Goal: Information Seeking & Learning: Find specific fact

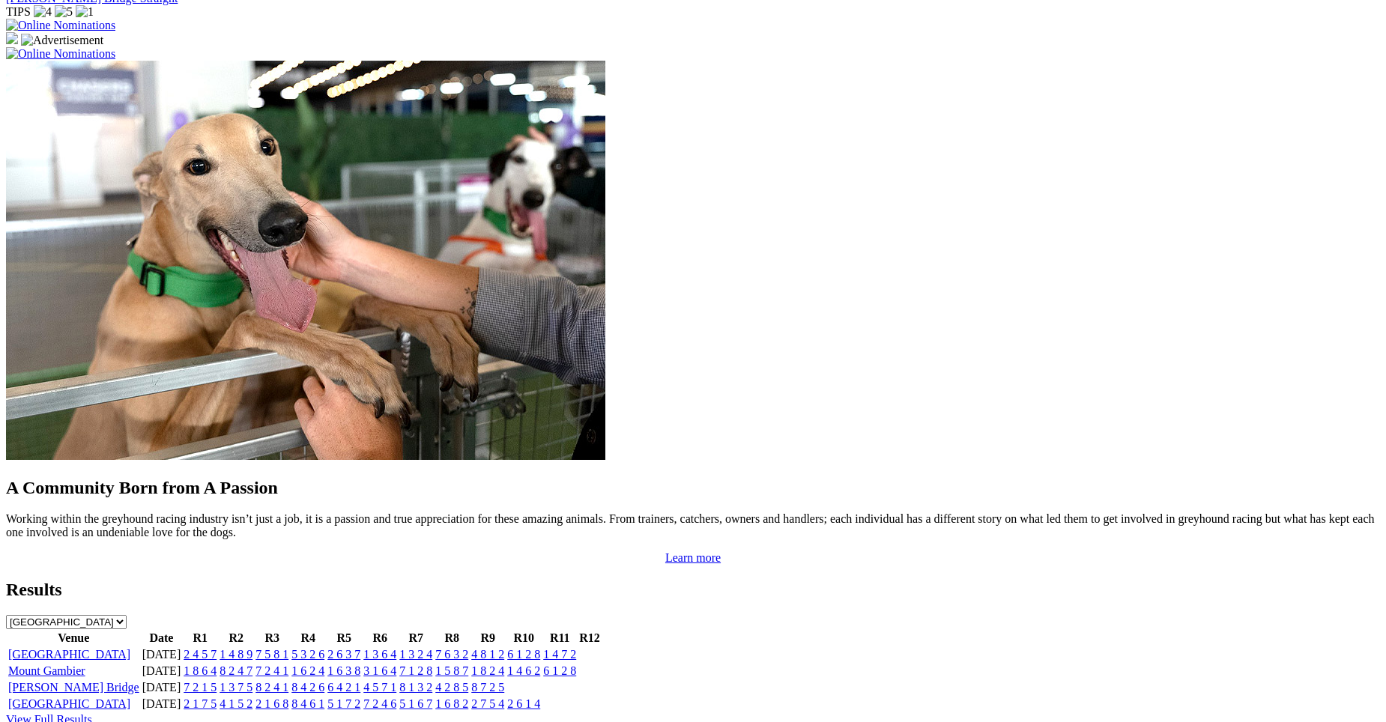
scroll to position [1125, 0]
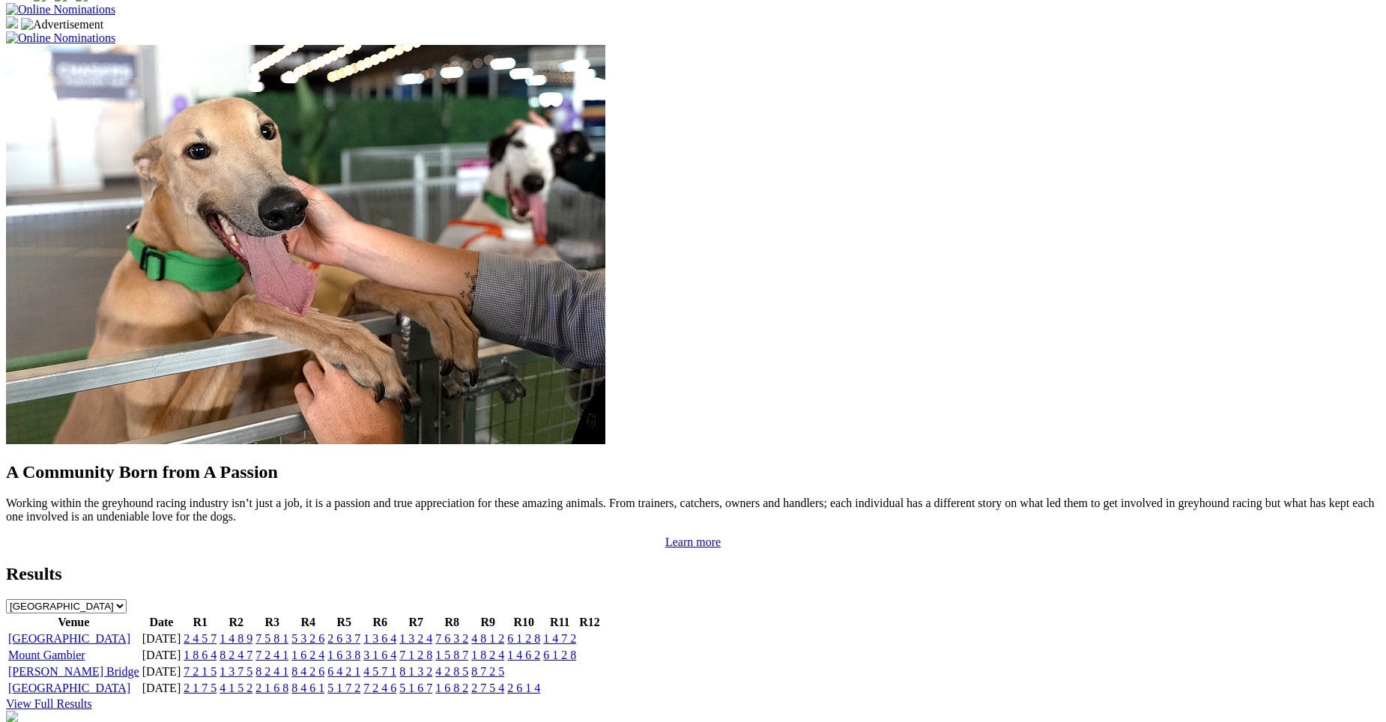
click at [217, 632] on link "2 4 5 7" at bounding box center [200, 638] width 33 height 13
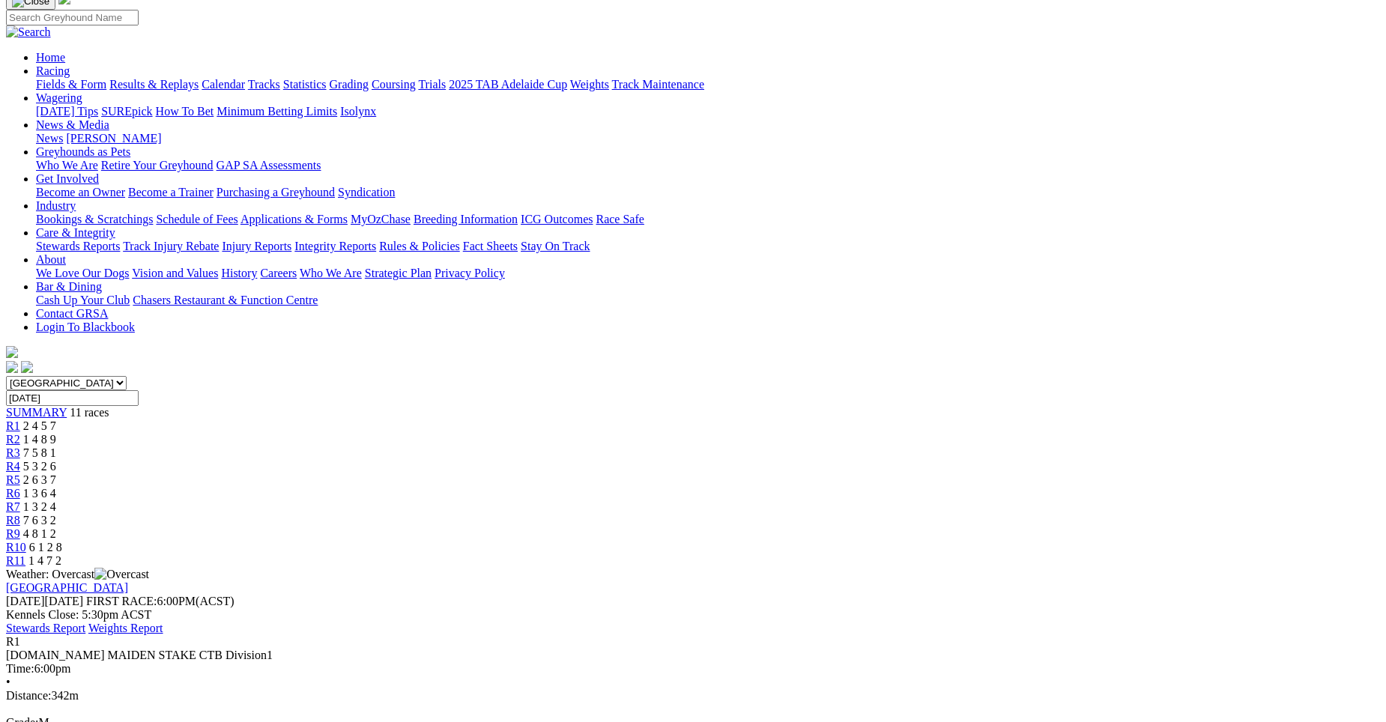
scroll to position [152, 0]
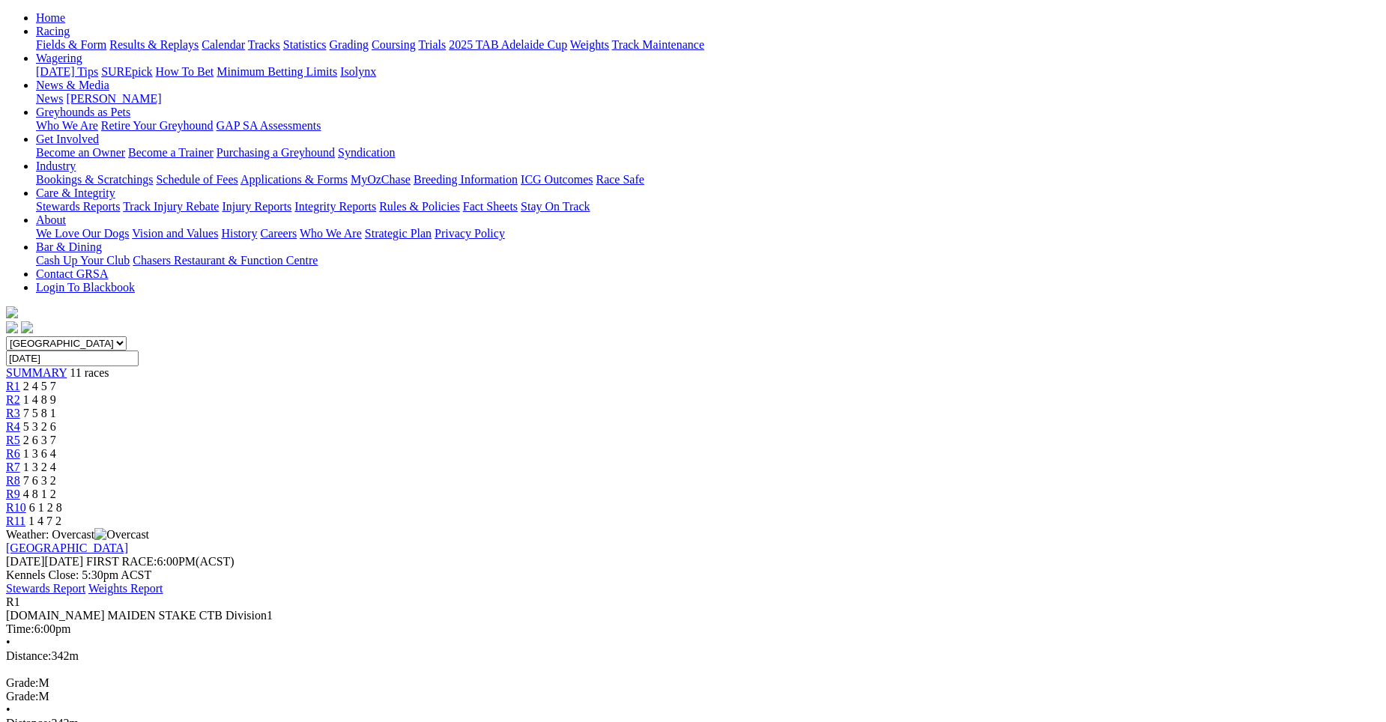
click at [56, 393] on span "1 4 8 9" at bounding box center [39, 399] width 33 height 13
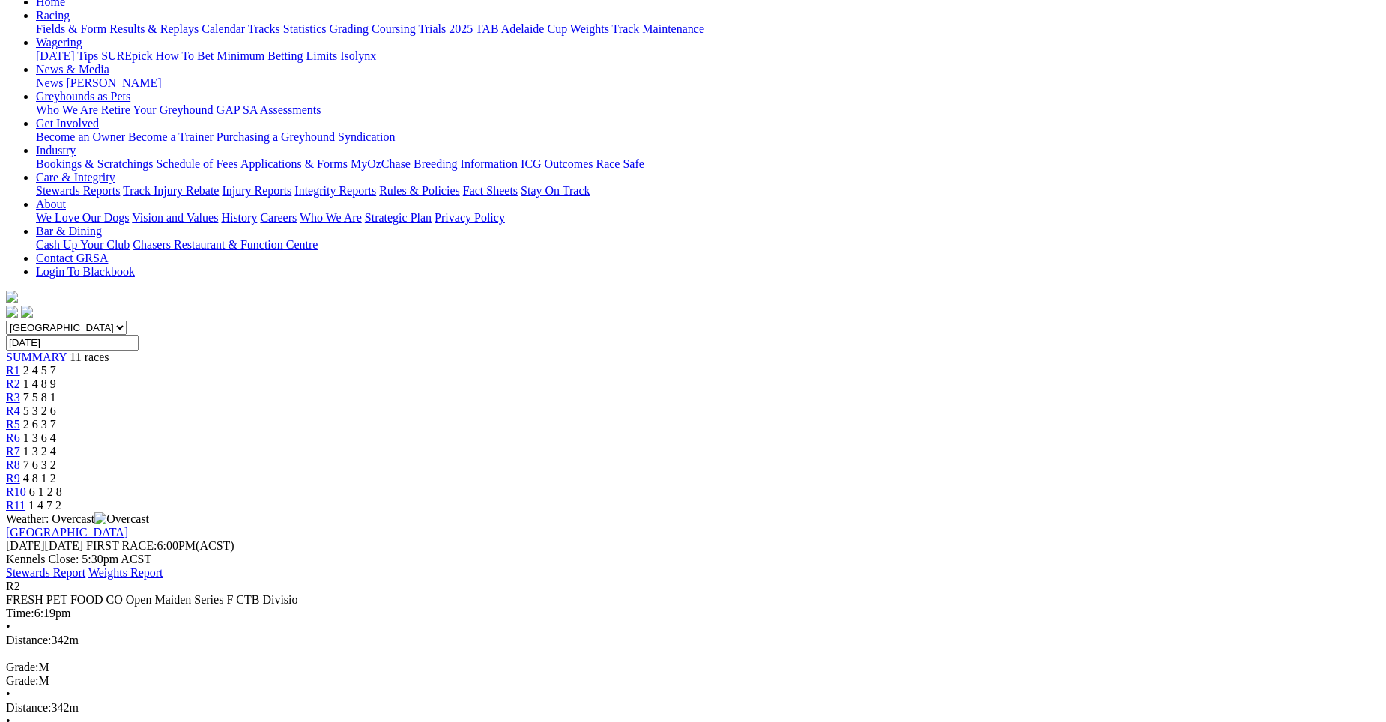
scroll to position [170, 0]
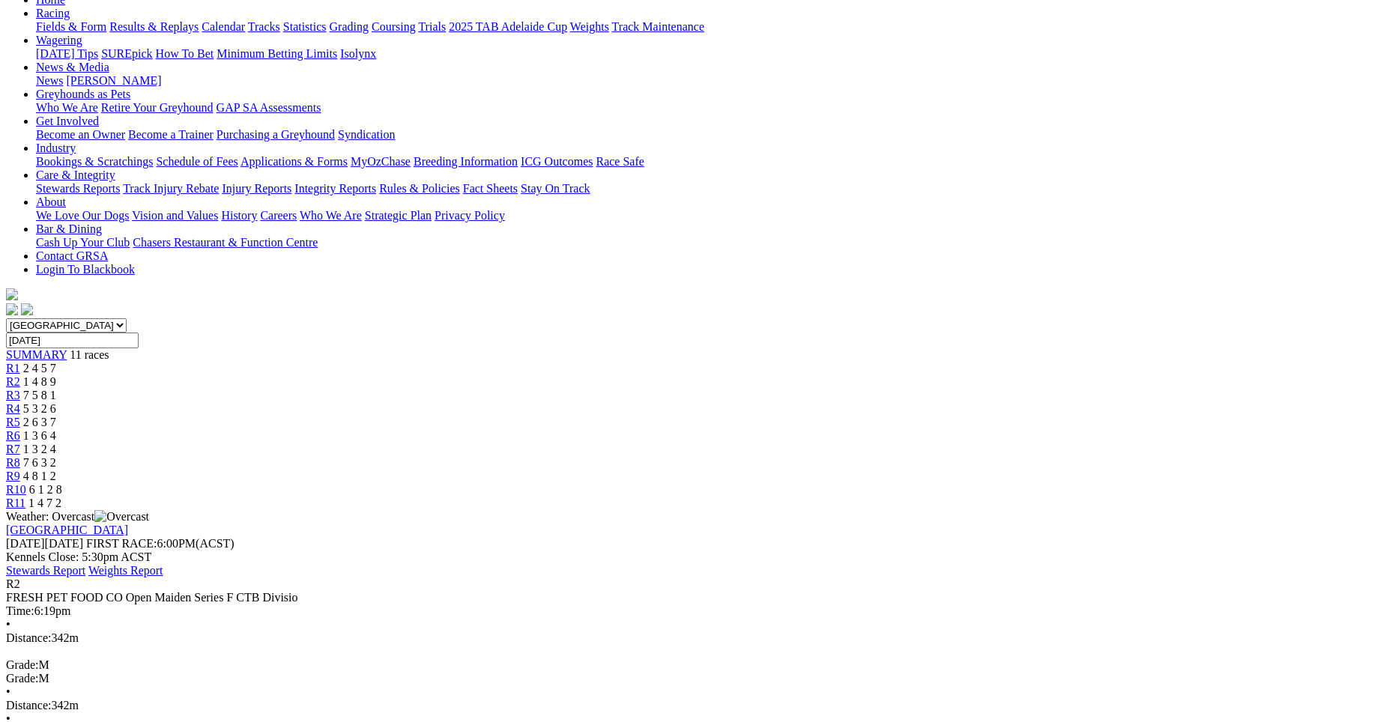
drag, startPoint x: 524, startPoint y: 66, endPoint x: 206, endPoint y: 84, distance: 318.9
click at [56, 389] on span "7 5 8 1" at bounding box center [39, 395] width 33 height 13
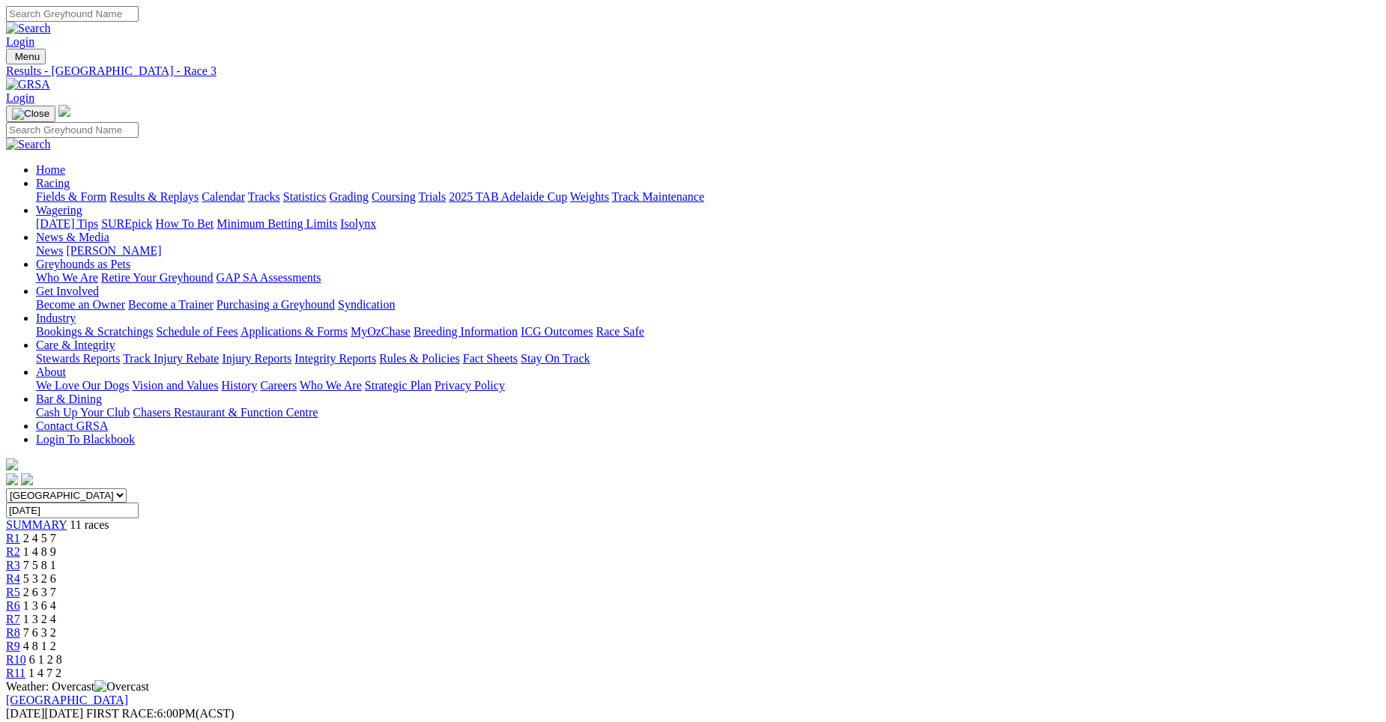
click at [608, 572] on div "R4 5 3 2 6" at bounding box center [693, 578] width 1374 height 13
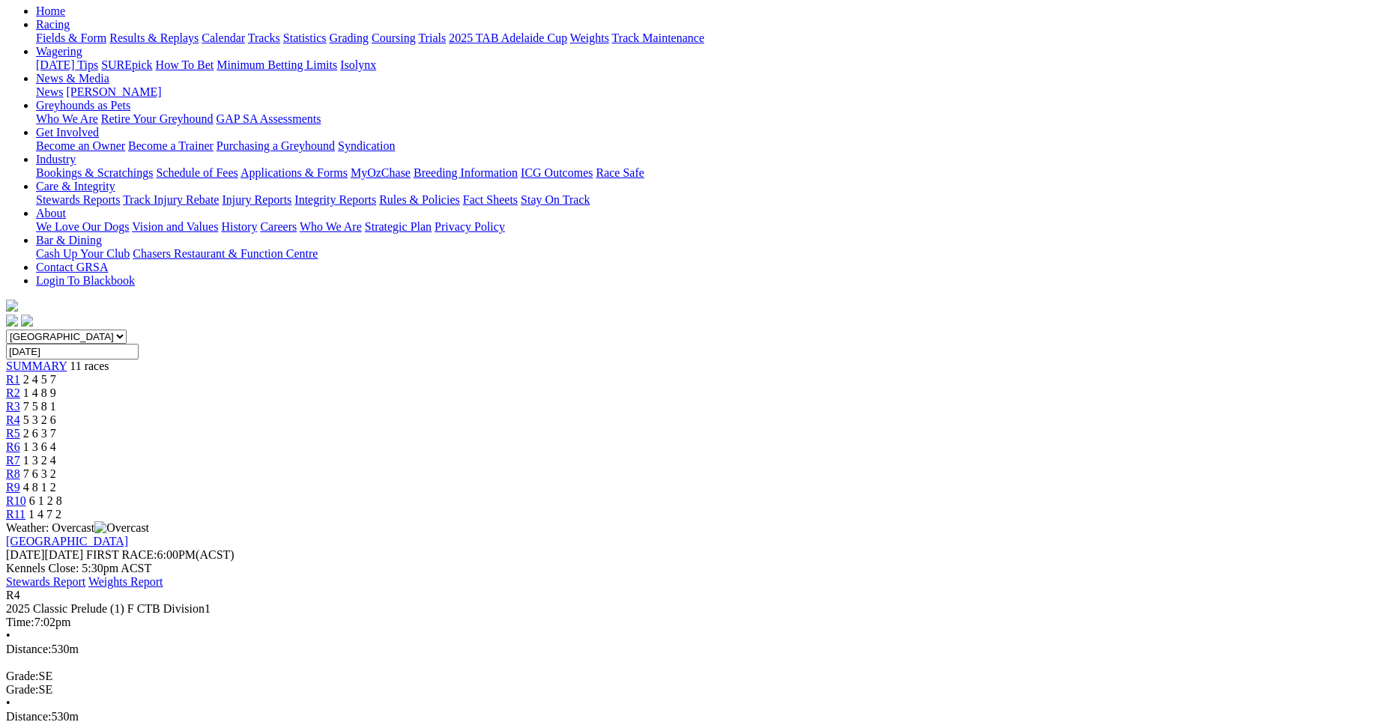
scroll to position [160, 0]
click at [56, 426] on span "2 6 3 7" at bounding box center [39, 432] width 33 height 13
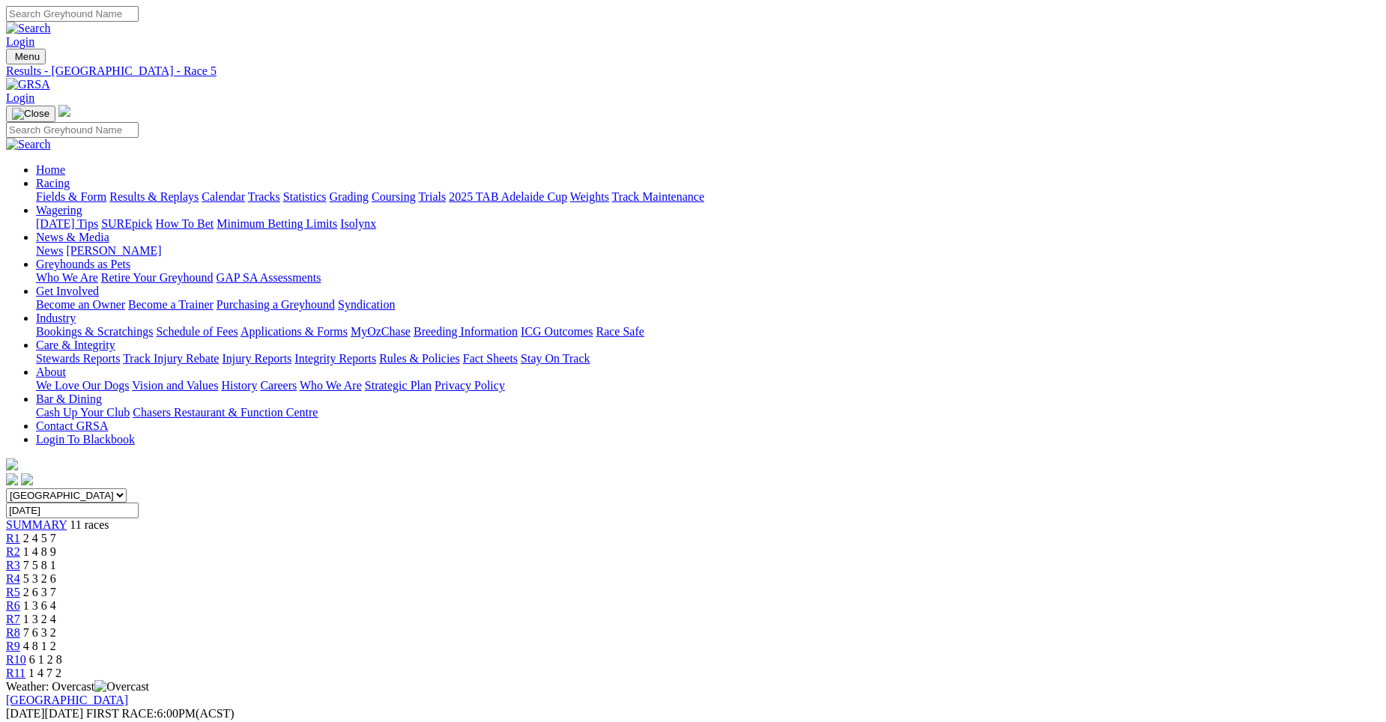
click at [56, 599] on span "1 3 6 4" at bounding box center [39, 605] width 33 height 13
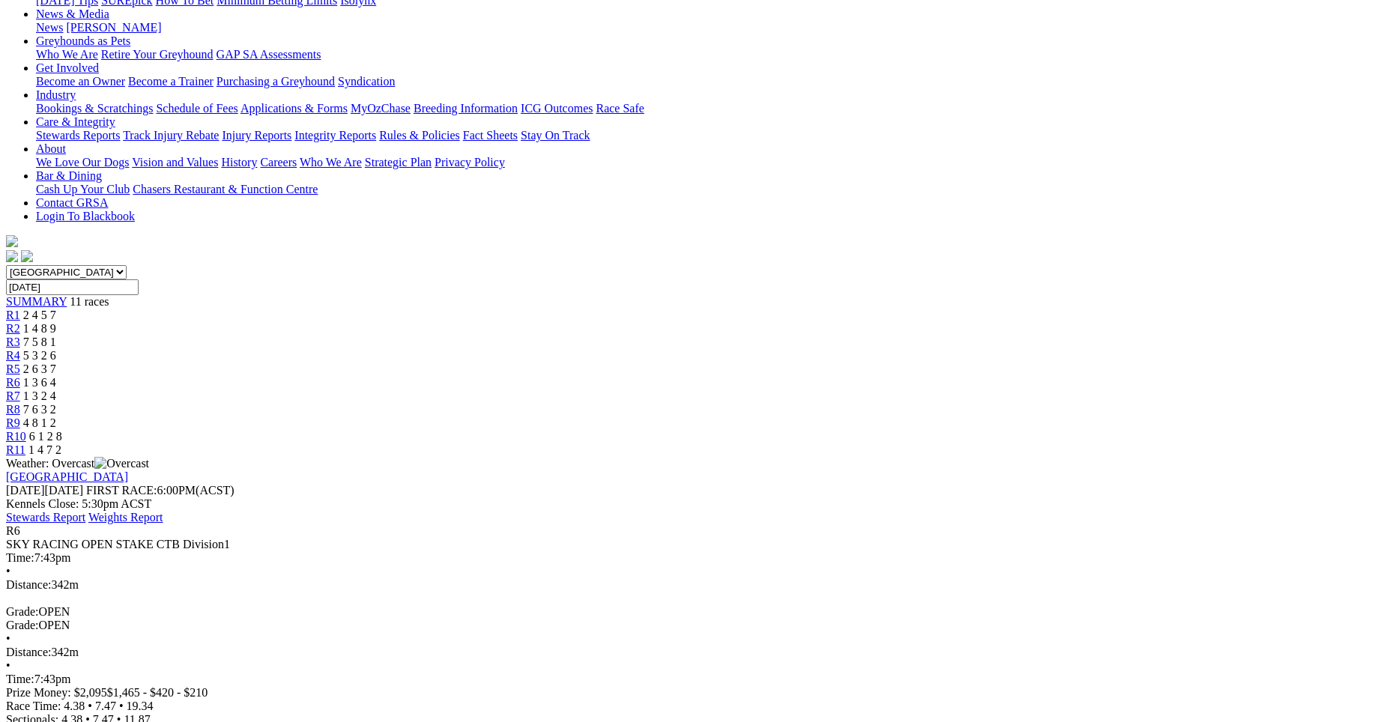
scroll to position [220, 0]
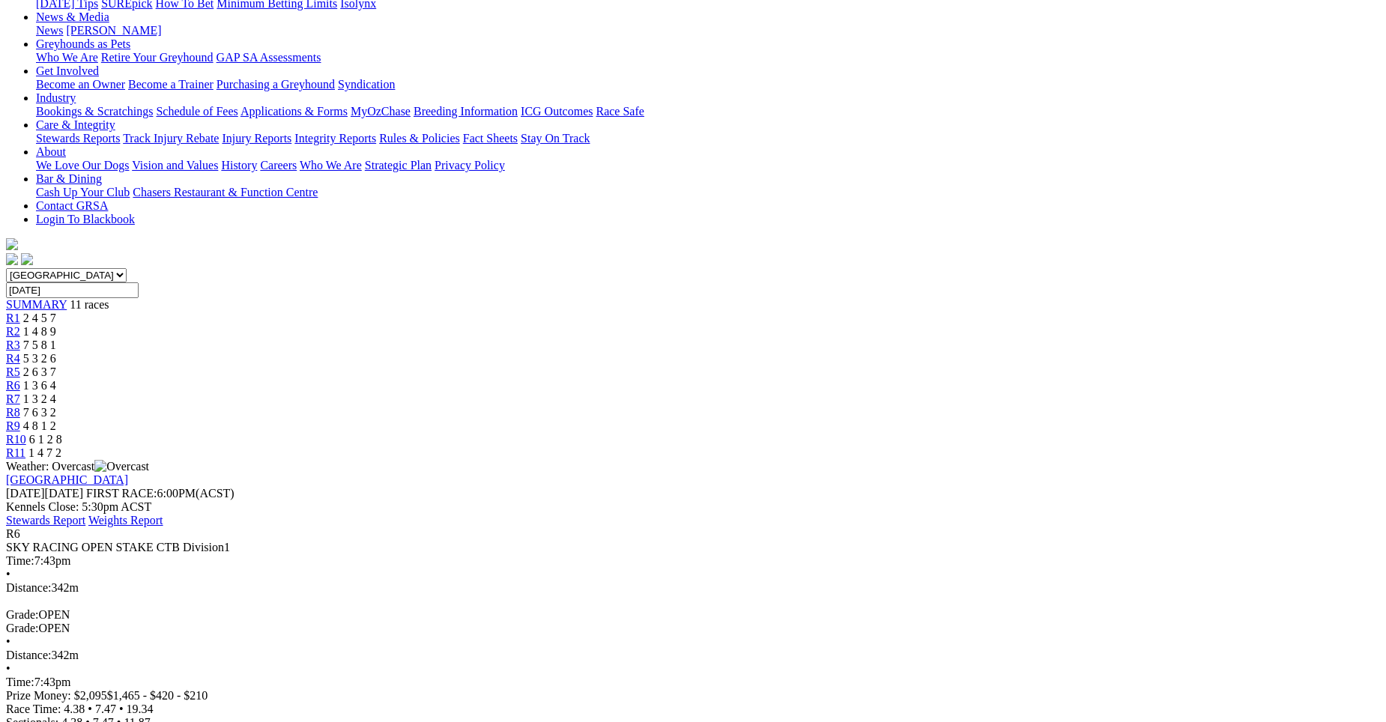
drag, startPoint x: 822, startPoint y: 16, endPoint x: 1277, endPoint y: 473, distance: 645.7
click at [56, 366] on span "2 6 3 7" at bounding box center [39, 372] width 33 height 13
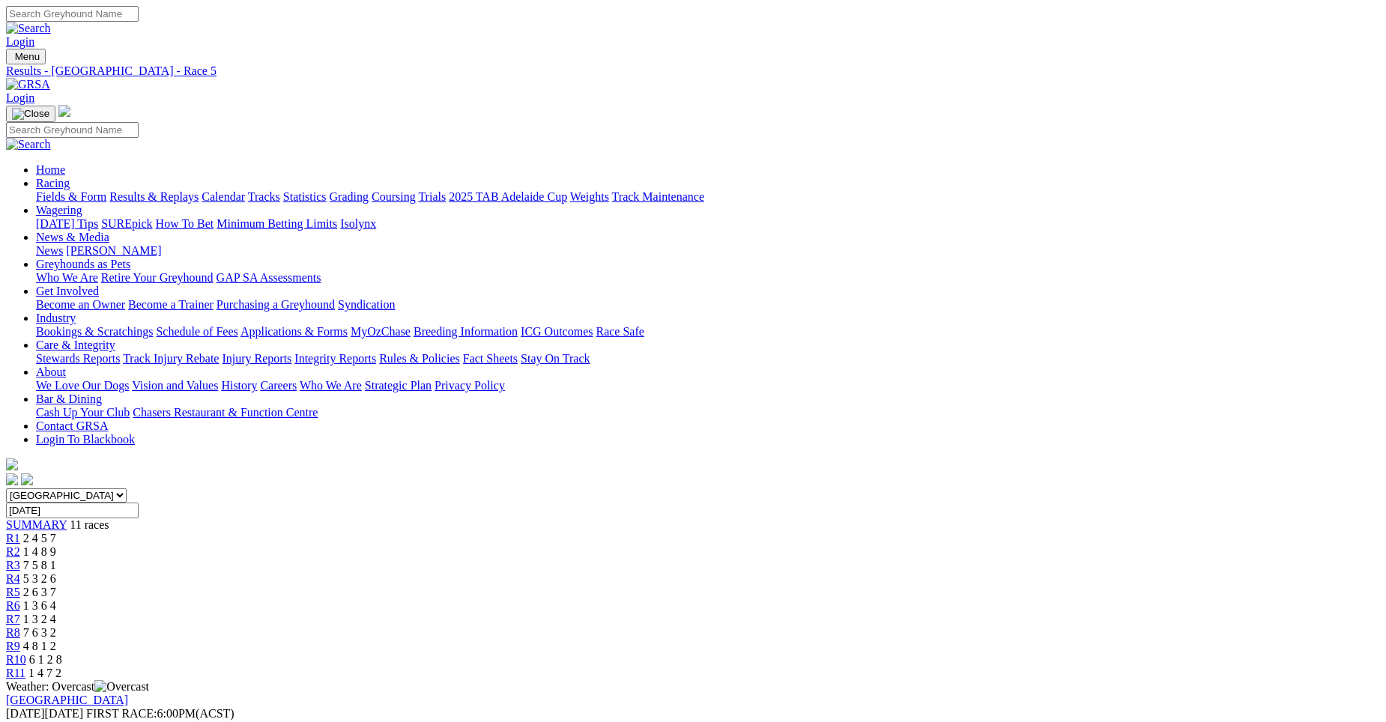
click at [830, 613] on div "R7 1 3 2 4" at bounding box center [693, 619] width 1374 height 13
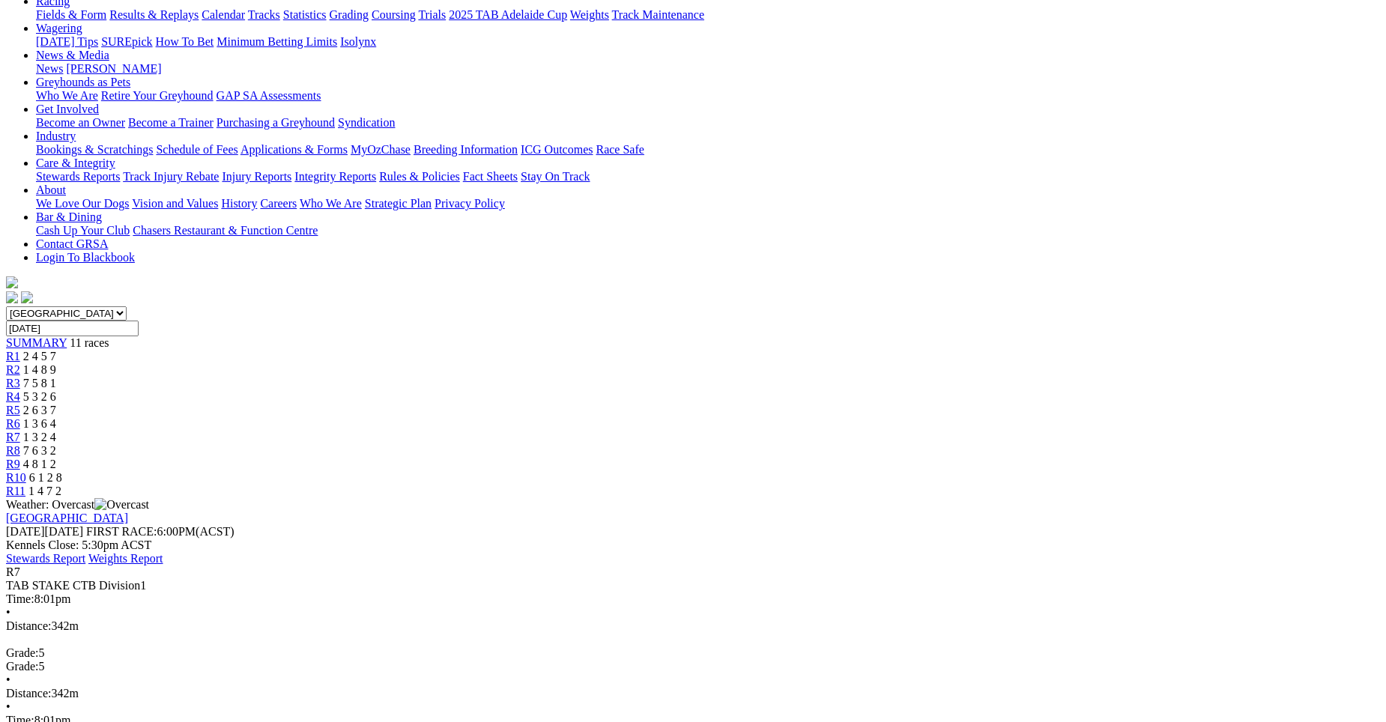
scroll to position [163, 0]
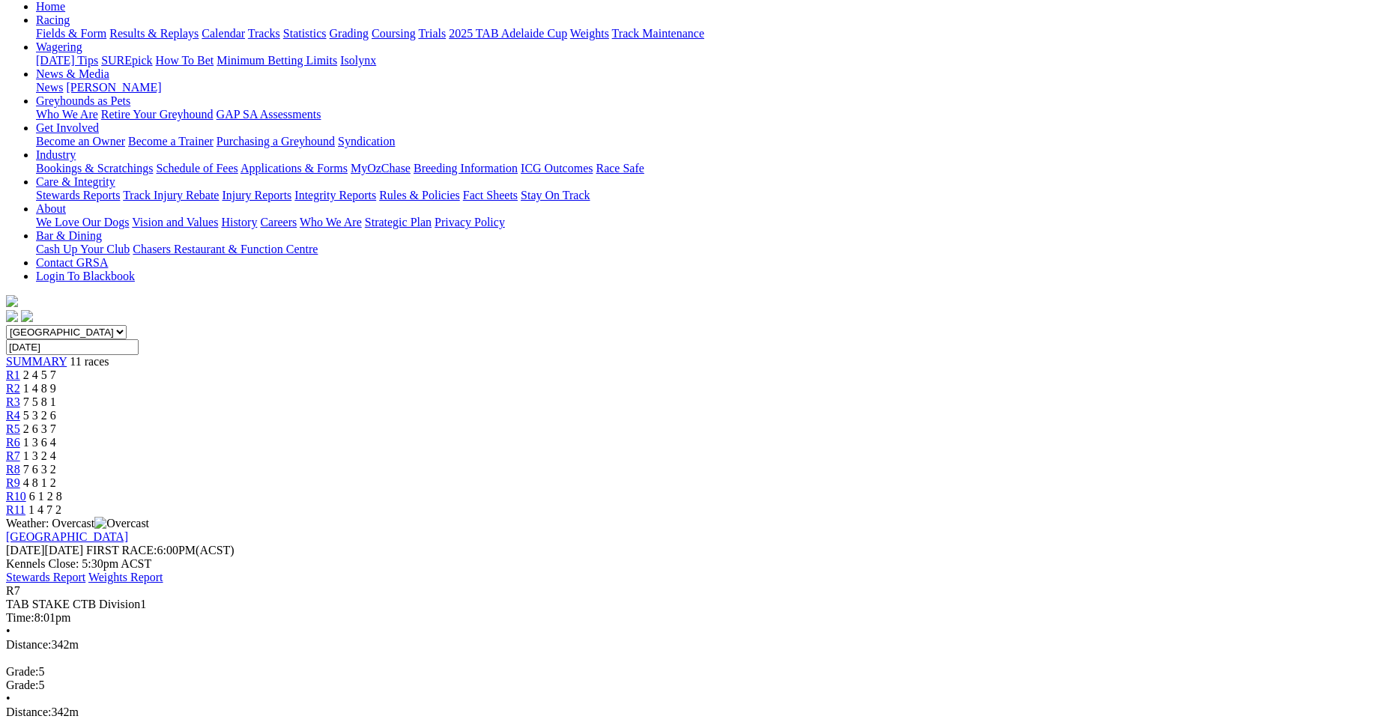
click at [895, 463] on div "R8 7 6 3 2" at bounding box center [693, 469] width 1374 height 13
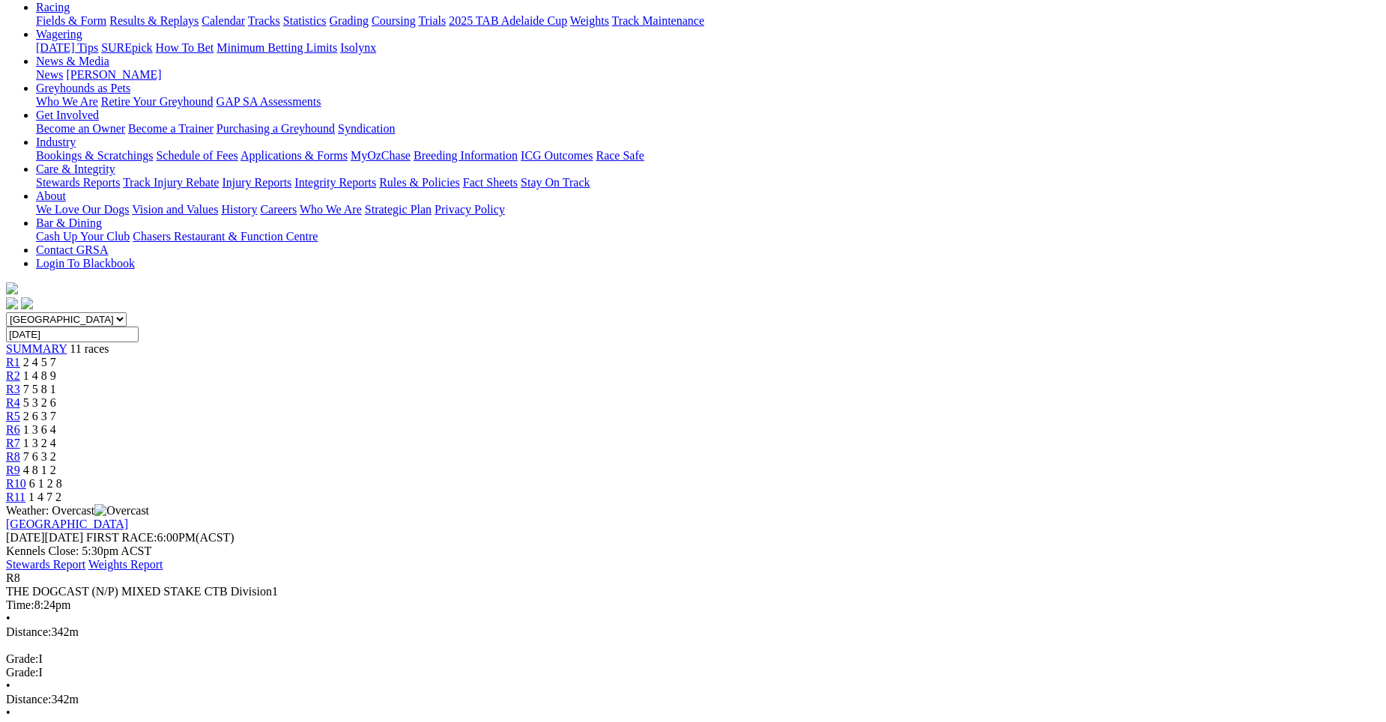
scroll to position [175, 0]
click at [56, 464] on span "4 8 1 2" at bounding box center [39, 470] width 33 height 13
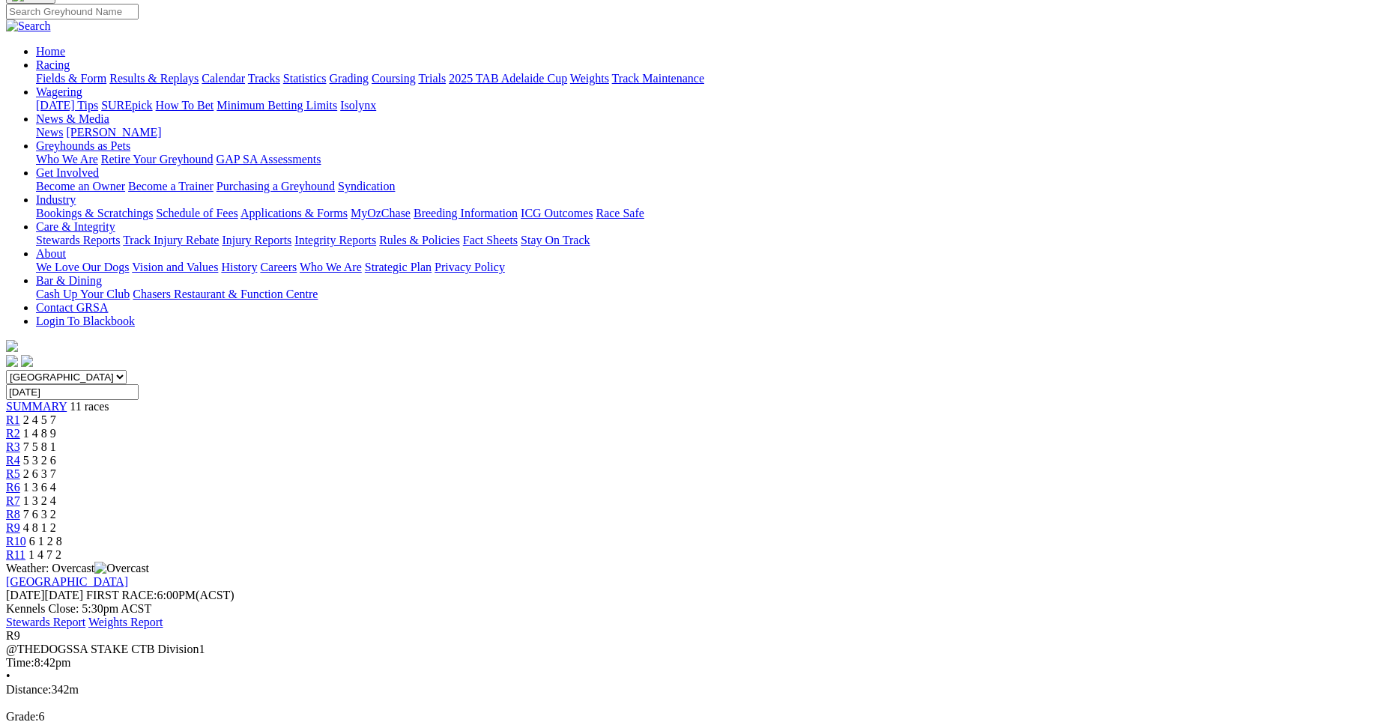
scroll to position [106, 0]
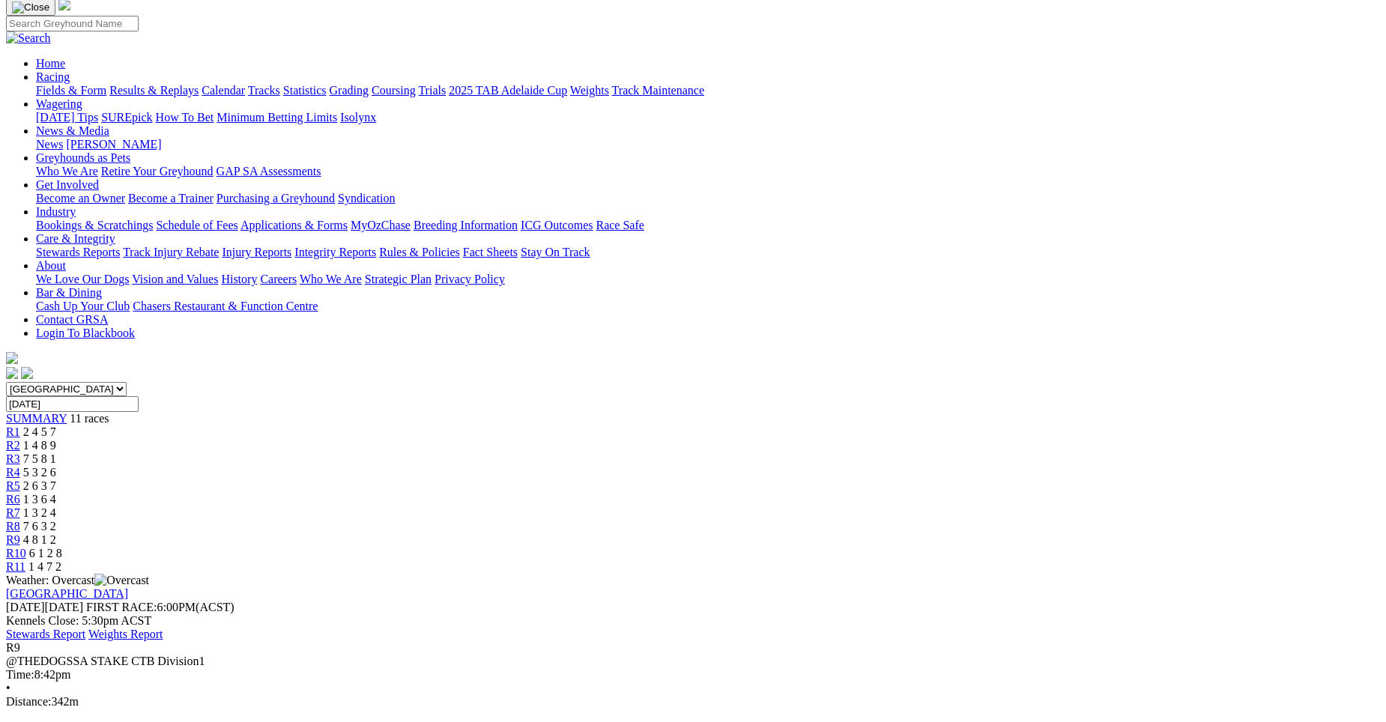
click at [26, 547] on link "R10" at bounding box center [16, 553] width 20 height 13
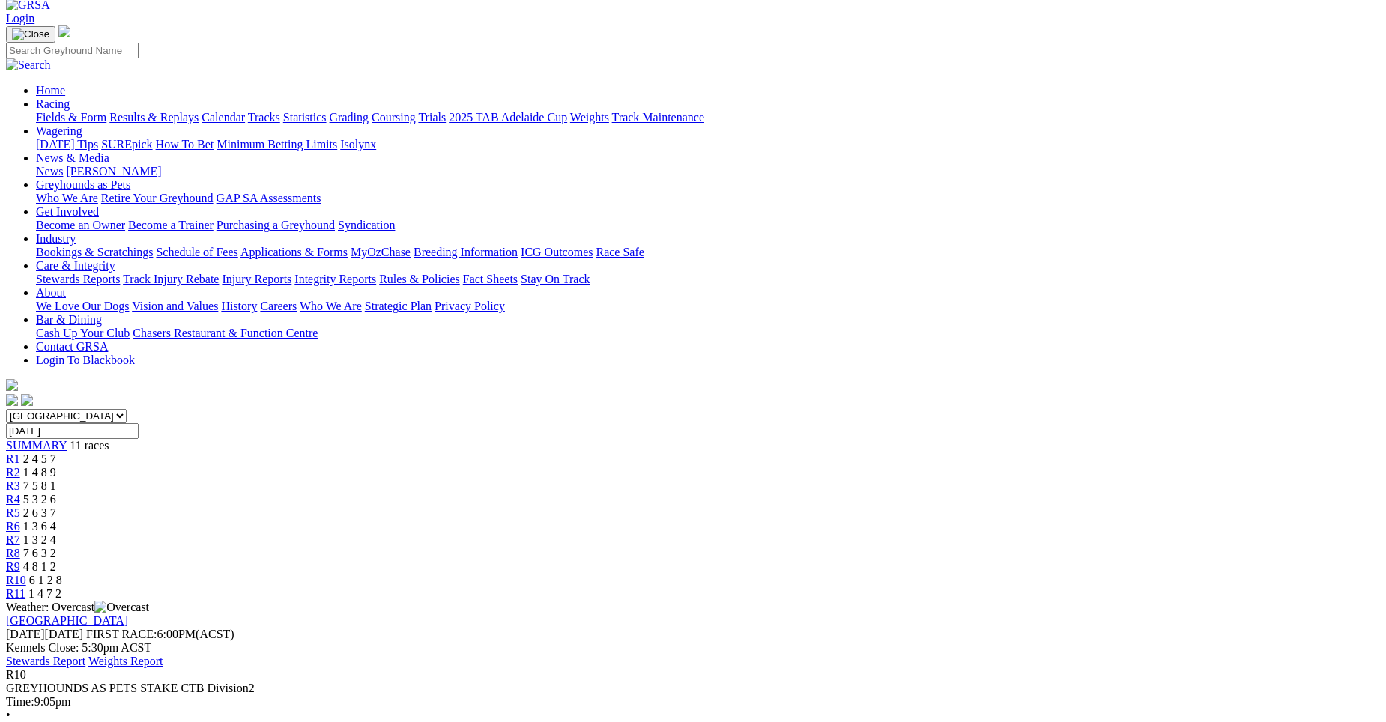
scroll to position [154, 0]
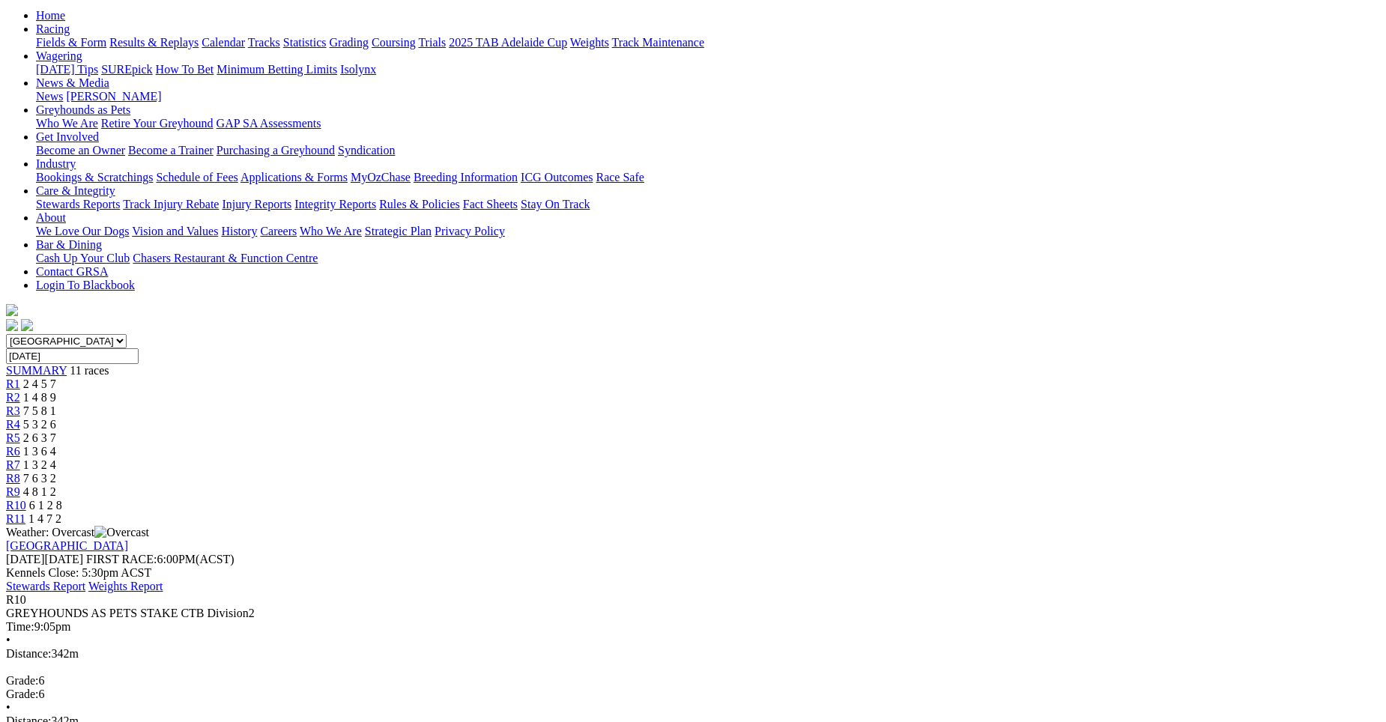
click at [61, 512] on span "1 4 7 2" at bounding box center [44, 518] width 33 height 13
